Goal: Task Accomplishment & Management: Use online tool/utility

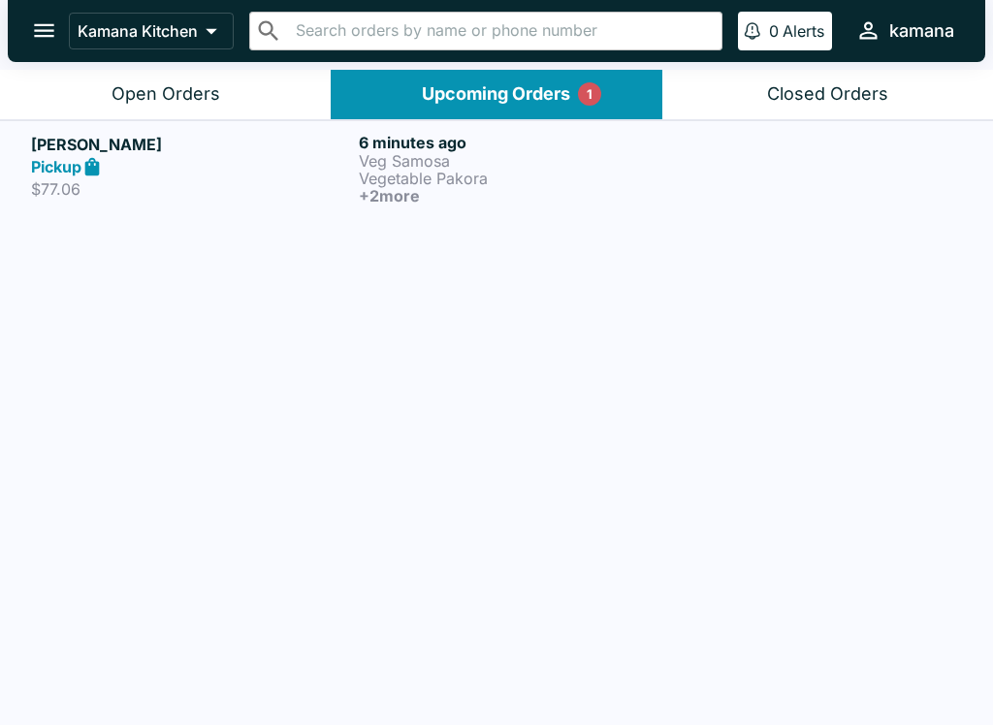
click at [415, 165] on p "Veg Samosa" at bounding box center [519, 160] width 320 height 17
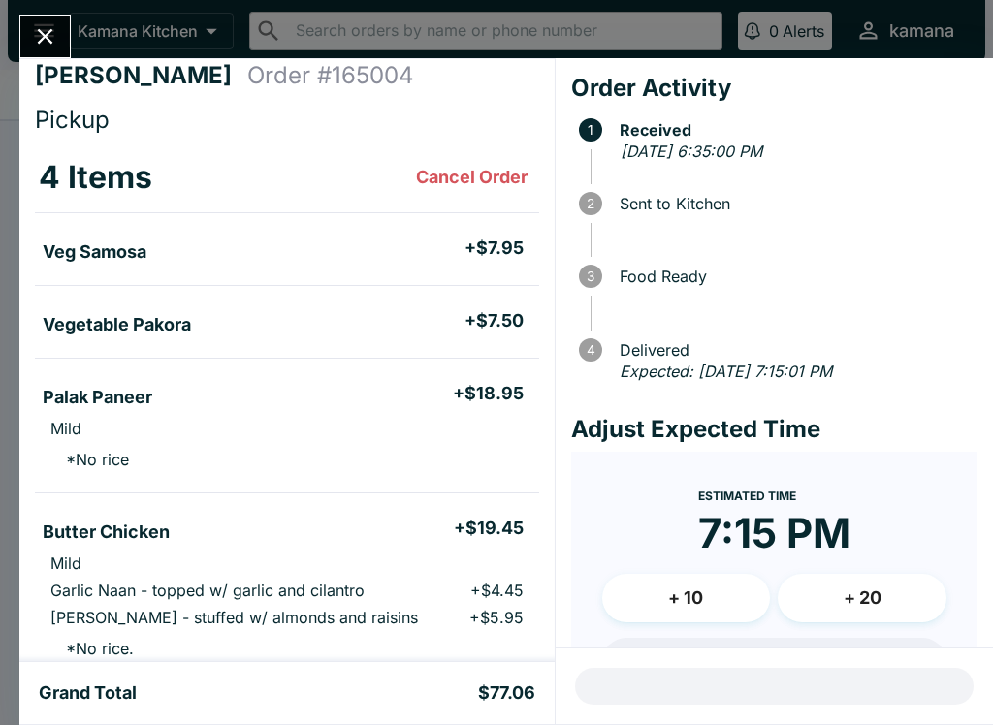
scroll to position [13, 0]
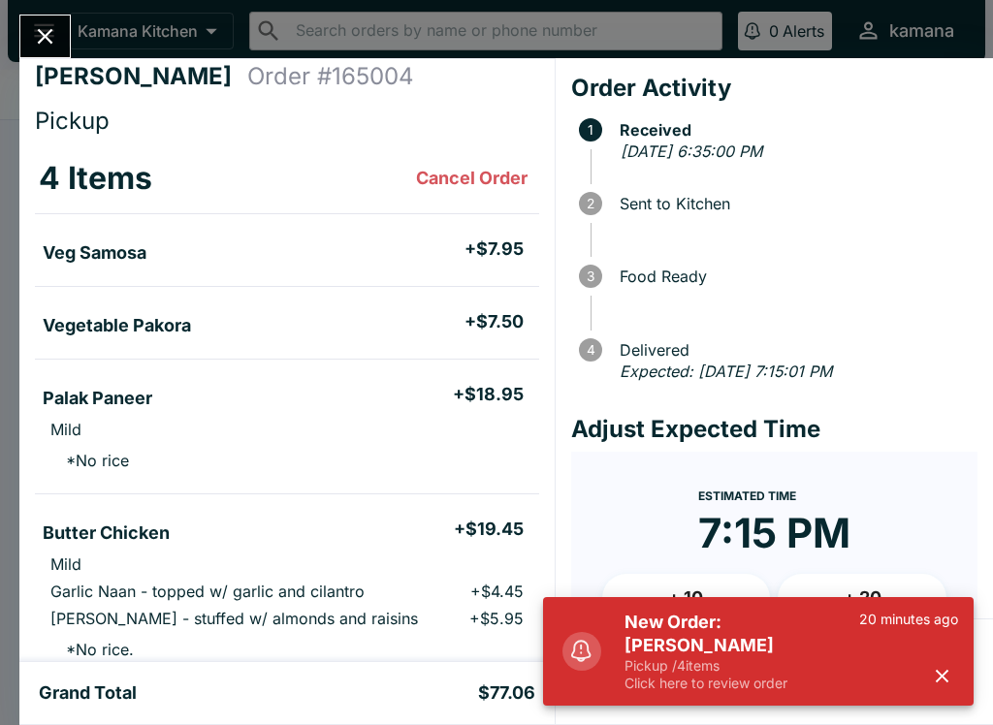
click at [633, 675] on p "Click here to review order" at bounding box center [741, 683] width 235 height 17
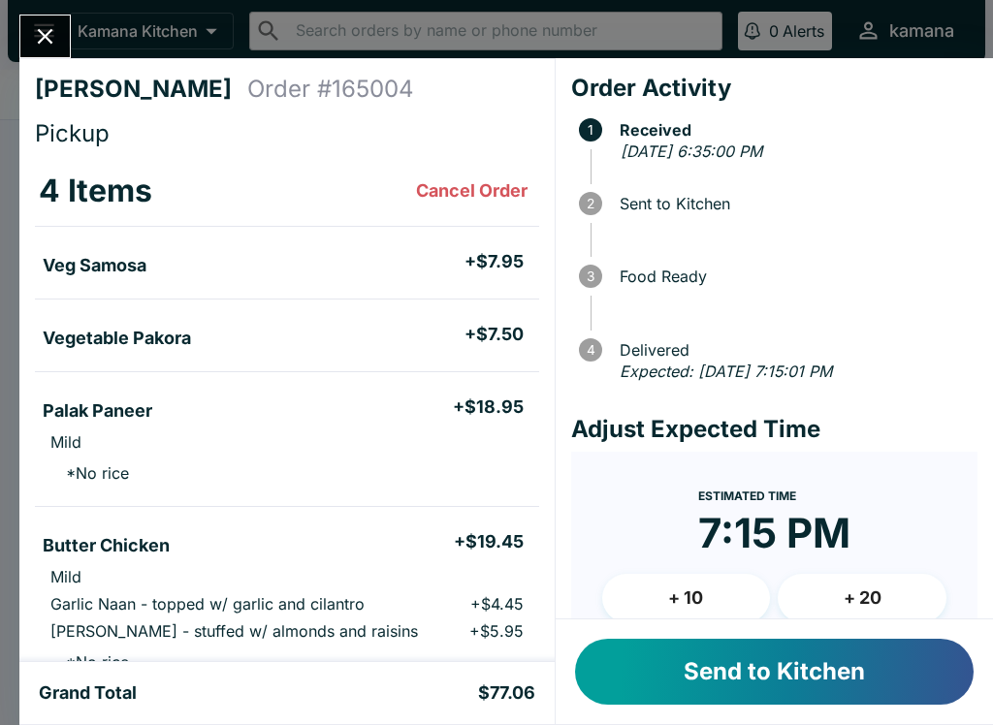
scroll to position [0, 0]
click at [6, 60] on div "[PERSON_NAME] Order # 165004 Pickup 4 Items Cancel Order Veg Samosa + $7.95 Veg…" at bounding box center [496, 362] width 993 height 725
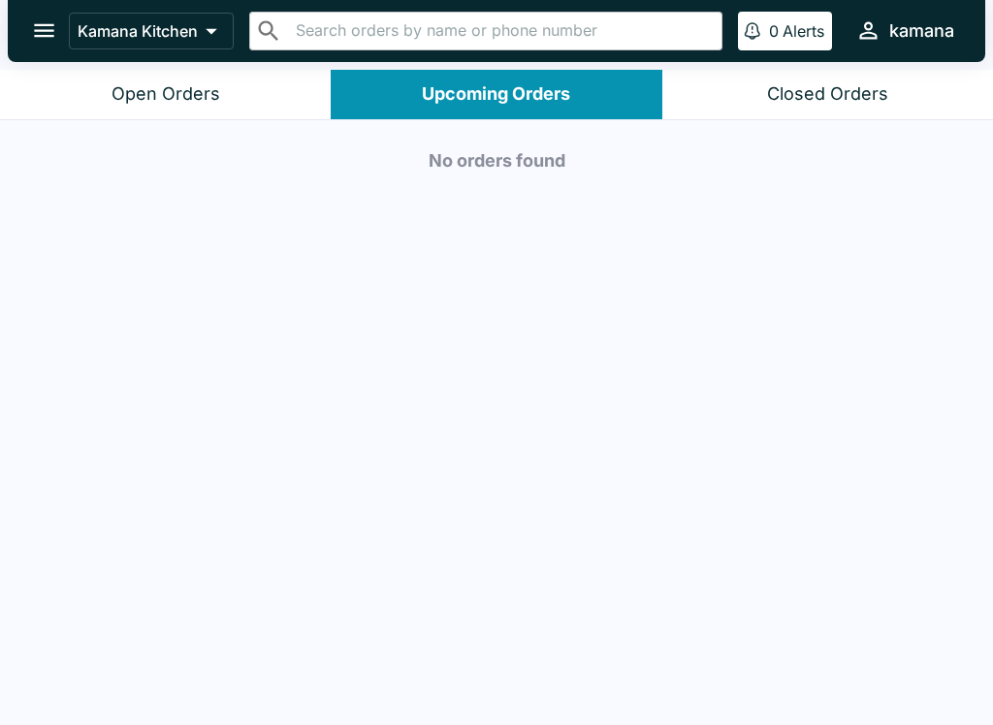
click at [31, 16] on button "open drawer" at bounding box center [43, 30] width 49 height 49
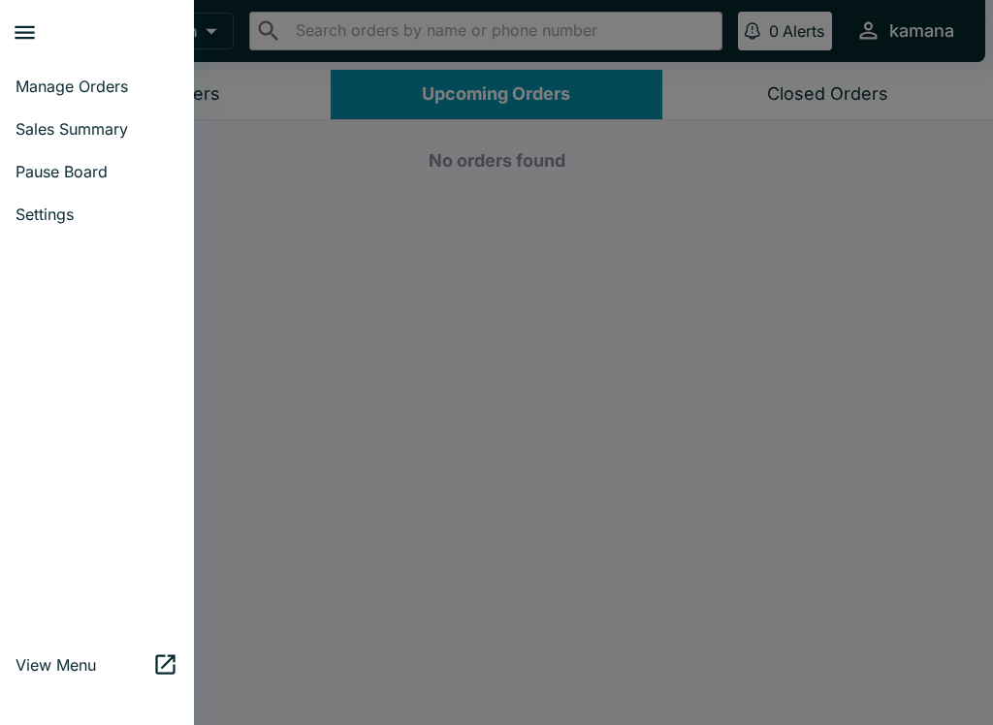
click at [283, 83] on div at bounding box center [496, 362] width 993 height 725
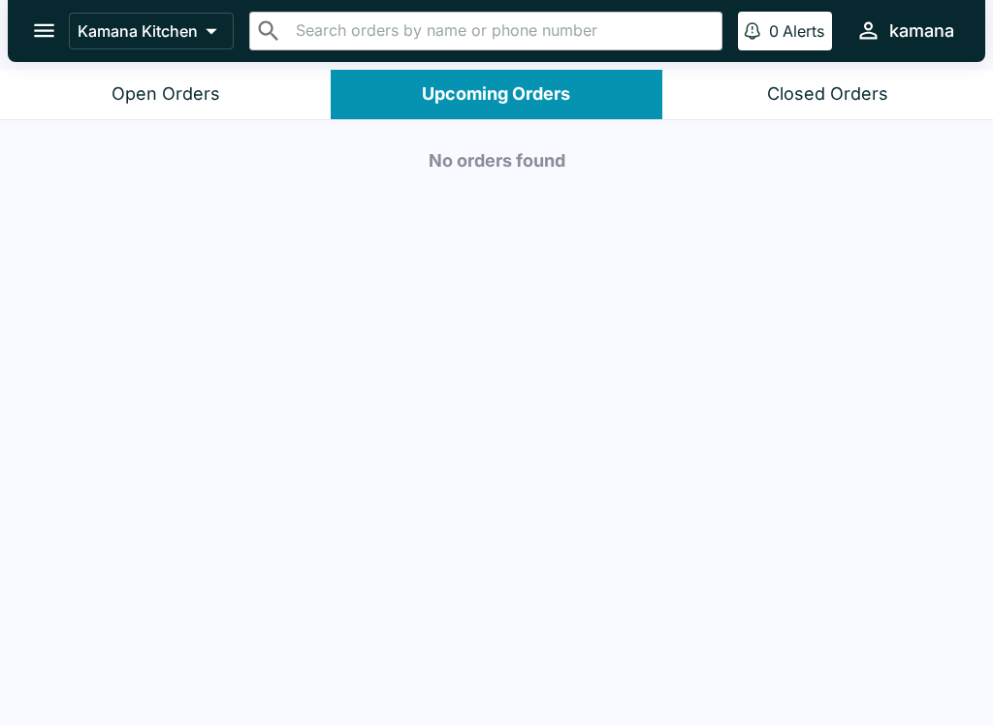
click at [217, 97] on div "Open Orders" at bounding box center [165, 94] width 109 height 22
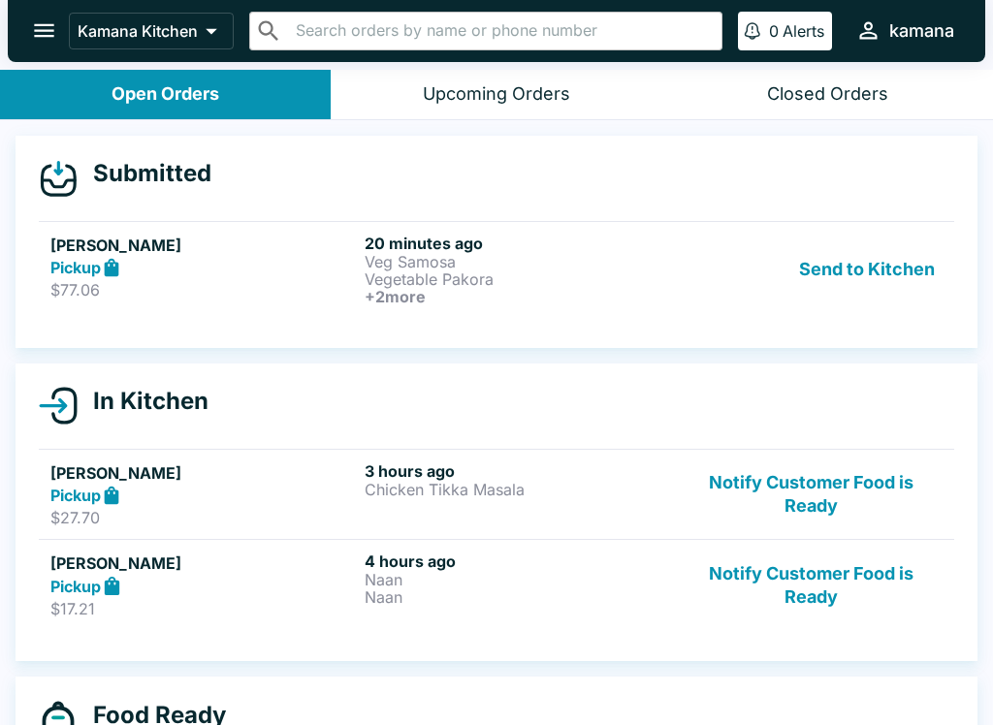
click at [200, 85] on div "Open Orders" at bounding box center [165, 94] width 108 height 22
click at [836, 259] on button "Send to Kitchen" at bounding box center [866, 270] width 151 height 72
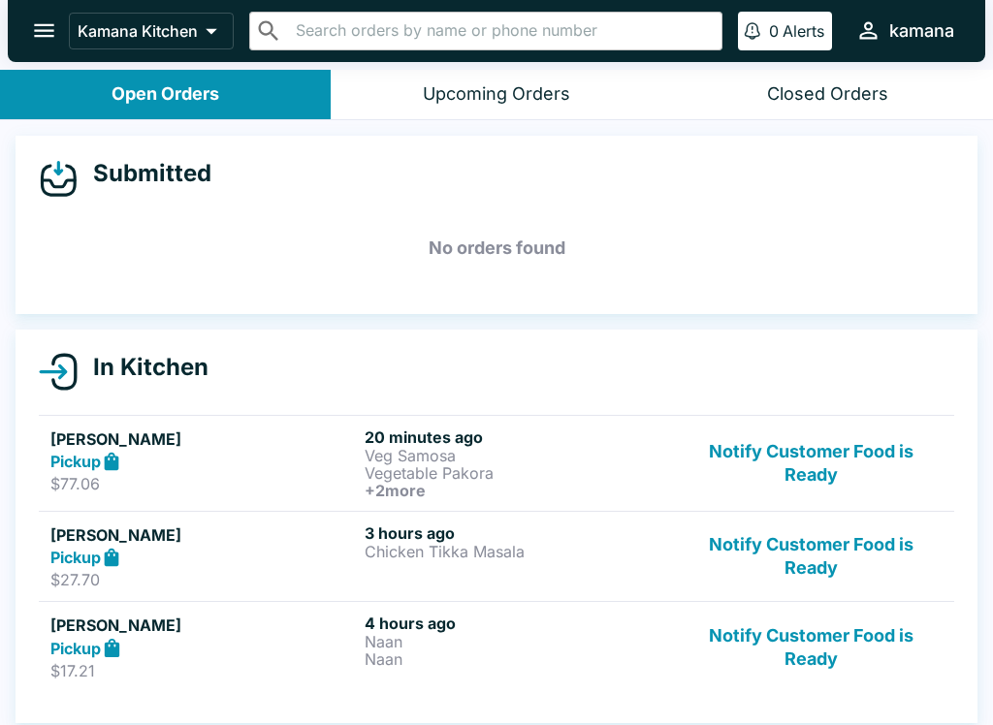
click at [329, 487] on p "$77.06" at bounding box center [203, 483] width 306 height 19
click at [348, 437] on h5 "[PERSON_NAME]" at bounding box center [203, 438] width 306 height 23
